Goal: Task Accomplishment & Management: Complete application form

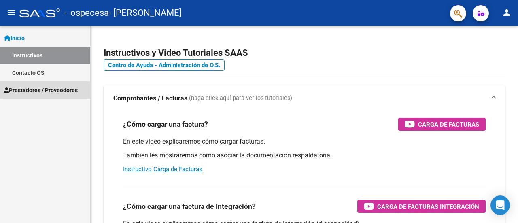
click at [50, 89] on span "Prestadores / Proveedores" at bounding box center [41, 90] width 74 height 9
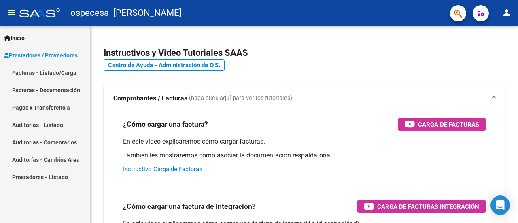
click at [62, 74] on link "Facturas - Listado/Carga" at bounding box center [45, 72] width 90 height 17
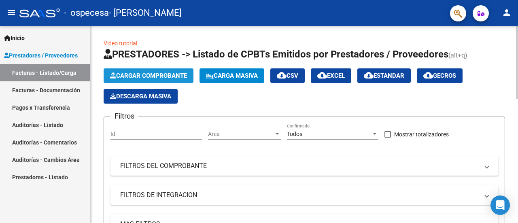
click at [176, 76] on span "Cargar Comprobante" at bounding box center [148, 75] width 77 height 7
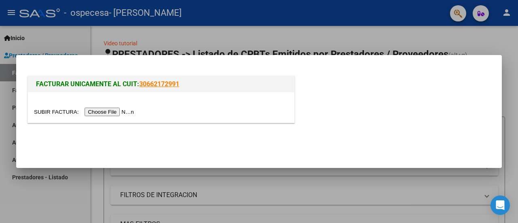
click at [120, 114] on input "file" at bounding box center [85, 112] width 102 height 8
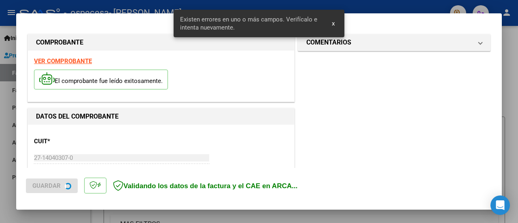
scroll to position [201, 0]
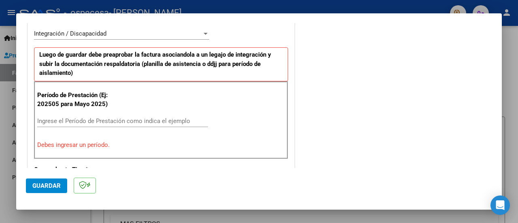
click at [92, 115] on div "Ingrese el Período de Prestación como indica el ejemplo" at bounding box center [122, 121] width 171 height 12
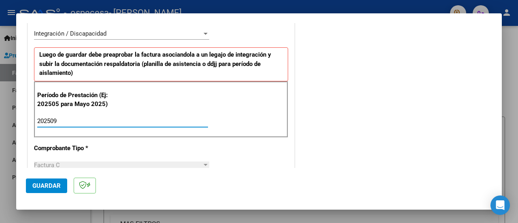
type input "202509"
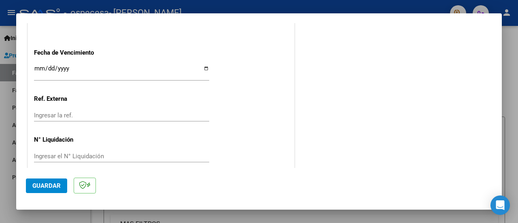
scroll to position [583, 0]
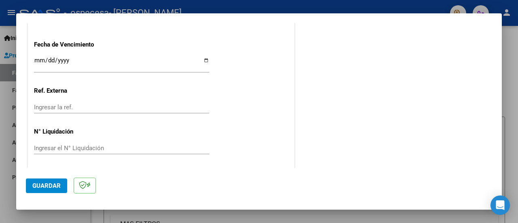
click at [54, 186] on span "Guardar" at bounding box center [46, 185] width 28 height 7
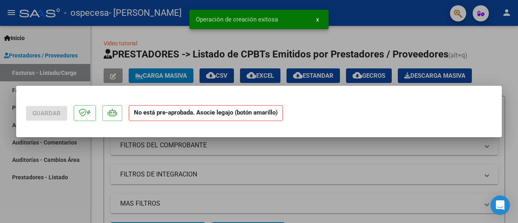
scroll to position [0, 0]
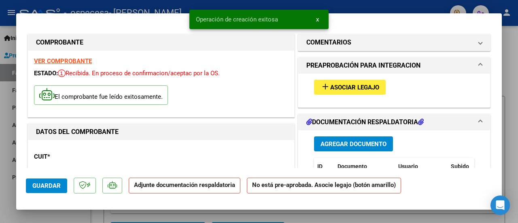
click at [333, 82] on button "add Asociar Legajo" at bounding box center [350, 87] width 72 height 15
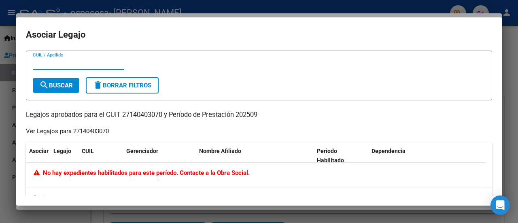
click at [517, 30] on div at bounding box center [259, 111] width 518 height 223
